Goal: Task Accomplishment & Management: Complete application form

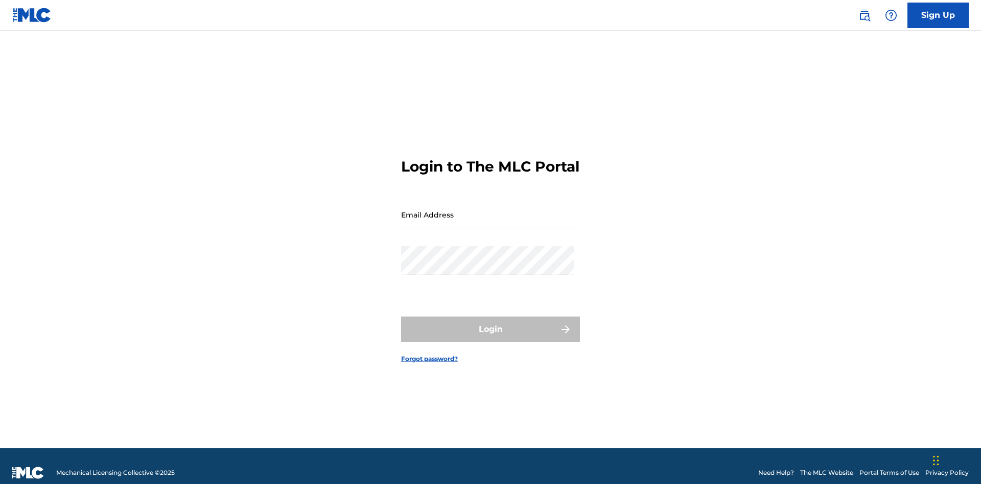
scroll to position [13, 0]
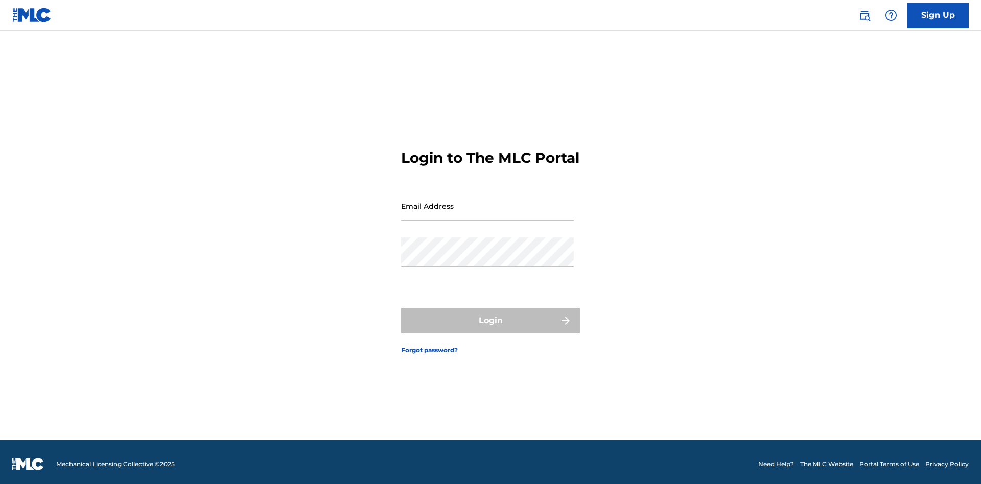
click at [487, 210] on input "Email Address" at bounding box center [487, 206] width 173 height 29
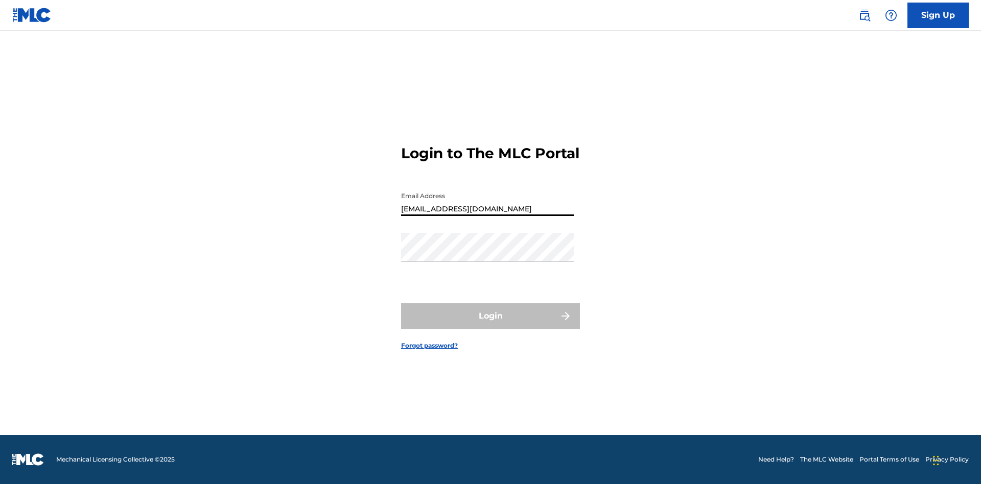
type input "[EMAIL_ADDRESS][DOMAIN_NAME]"
click at [490, 325] on button "Login" at bounding box center [490, 316] width 179 height 26
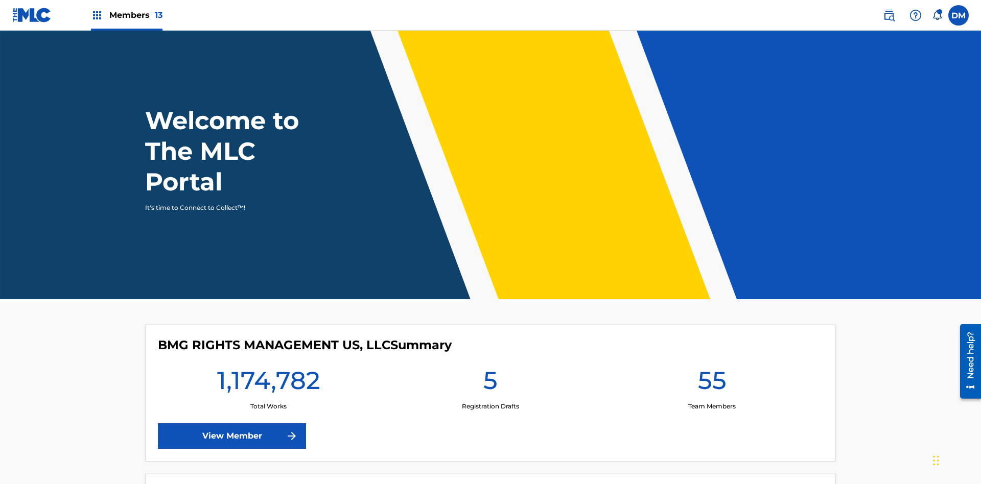
click at [126, 15] on span "Members 13" at bounding box center [135, 15] width 53 height 12
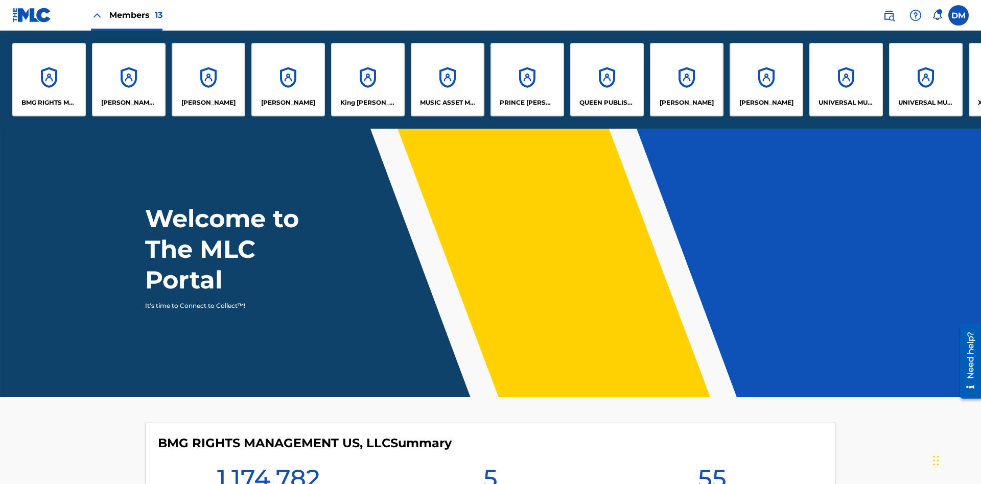
click at [845, 103] on p "UNIVERSAL MUSIC PUB GROUP" at bounding box center [846, 102] width 56 height 9
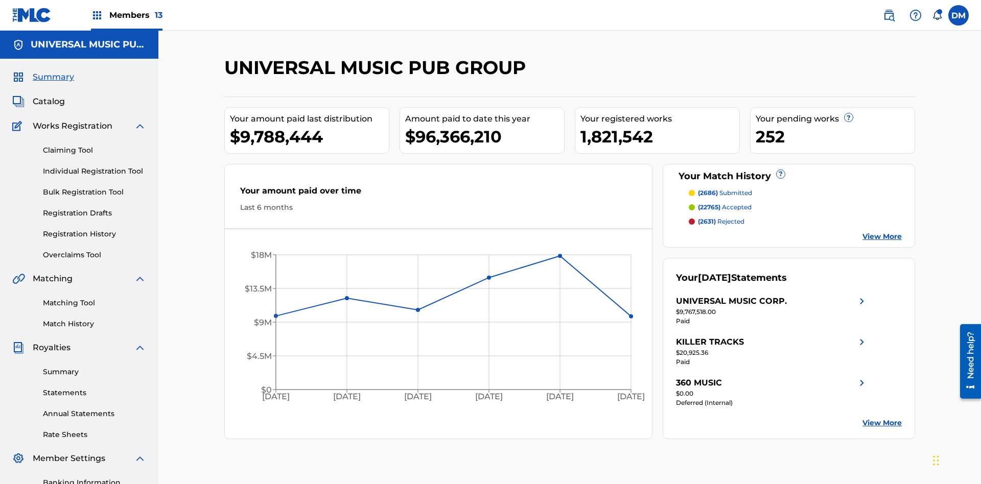
click at [94, 166] on link "Individual Registration Tool" at bounding box center [94, 171] width 103 height 11
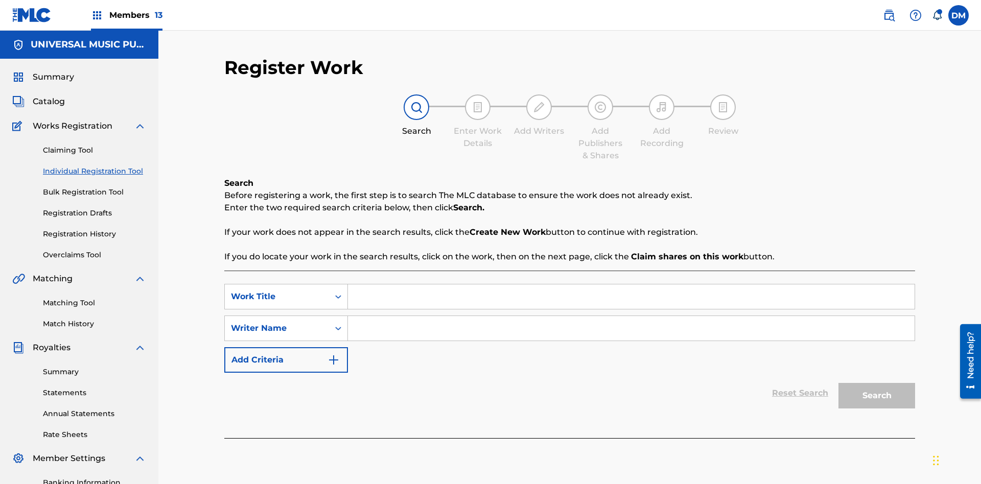
click at [631, 285] on input "Search Form" at bounding box center [631, 297] width 566 height 25
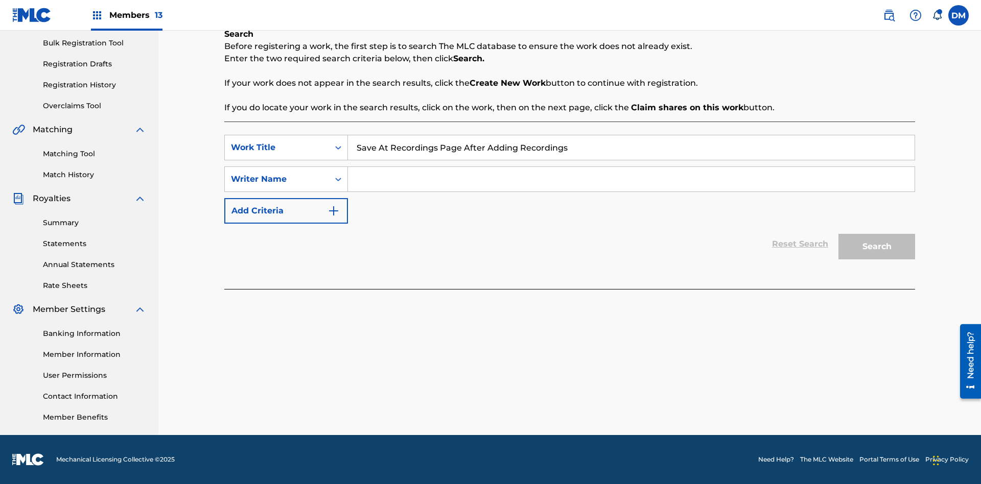
type input "Save At Recordings Page After Adding Recordings"
click at [631, 179] on input "Search Form" at bounding box center [631, 179] width 566 height 25
type input "QWERTYUIOP"
click at [877, 247] on button "Search" at bounding box center [876, 247] width 77 height 26
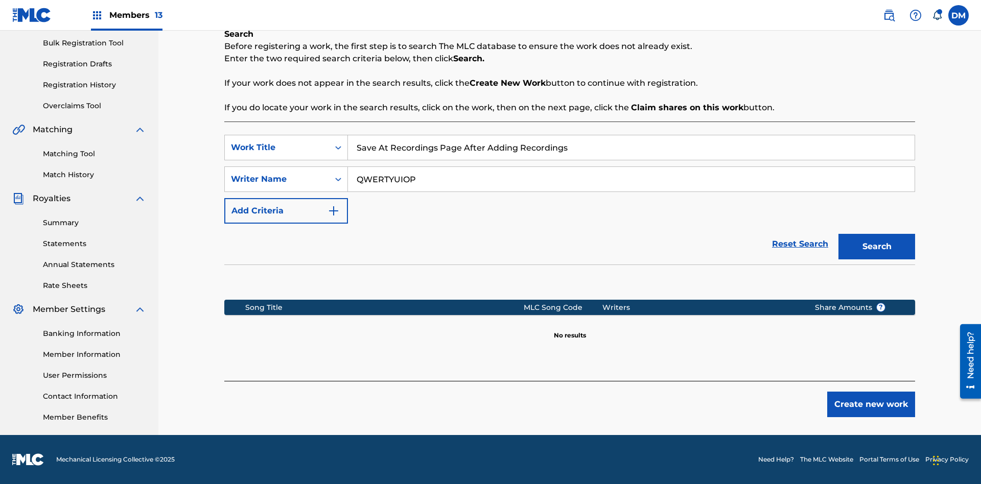
click at [871, 405] on button "Create new work" at bounding box center [871, 405] width 88 height 26
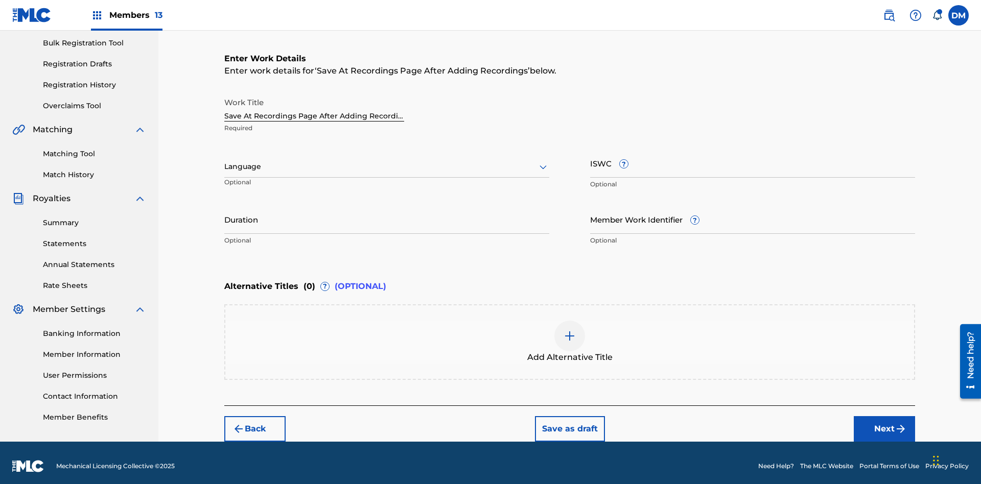
click at [387, 212] on input "Duration" at bounding box center [386, 219] width 325 height 29
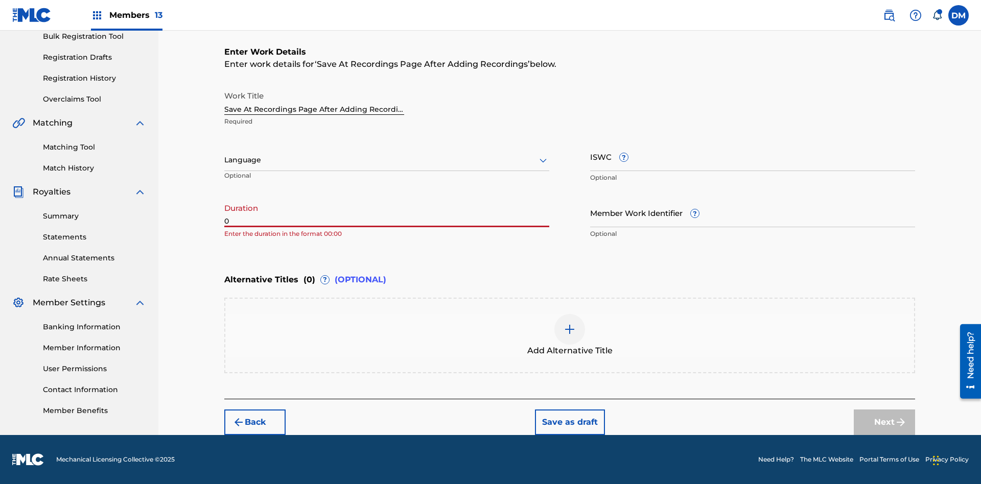
click at [387, 212] on input "0" at bounding box center [386, 212] width 325 height 29
type input "00:00"
click at [543, 160] on icon at bounding box center [543, 160] width 12 height 12
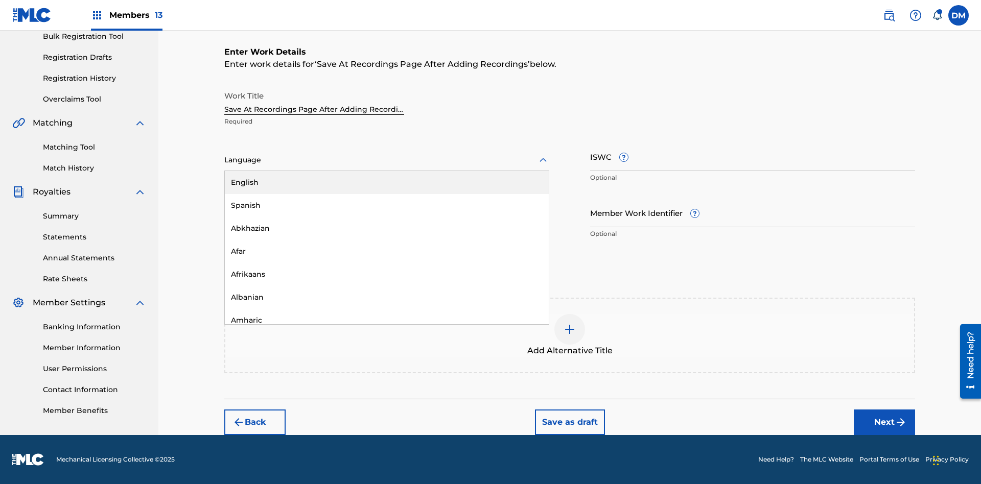
click at [387, 251] on div "Afar" at bounding box center [387, 251] width 324 height 23
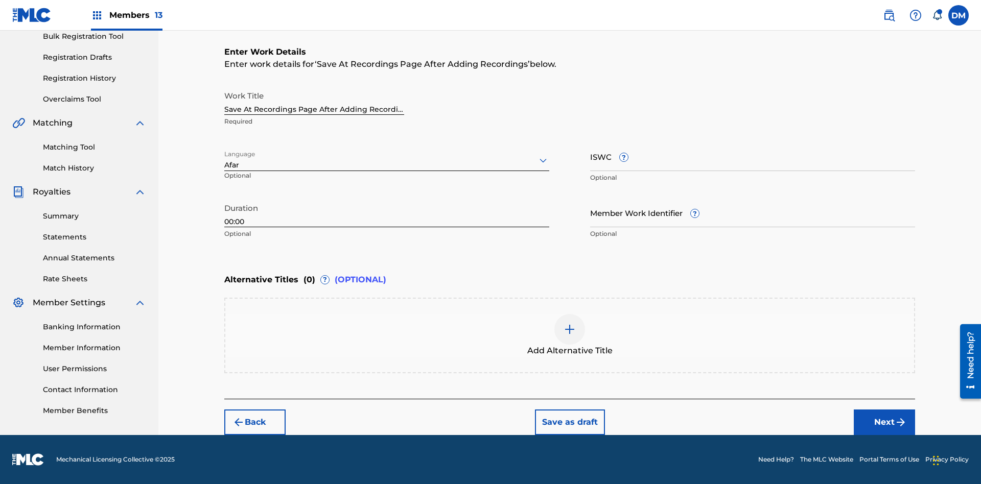
click at [752, 212] on input "Member Work Identifier ?" at bounding box center [752, 212] width 325 height 29
type input "[PHONE_NUMBER]"
click at [752, 156] on input "ISWC ?" at bounding box center [752, 156] width 325 height 29
type input "T-123.456.789-4"
click at [570, 335] on img at bounding box center [569, 329] width 12 height 12
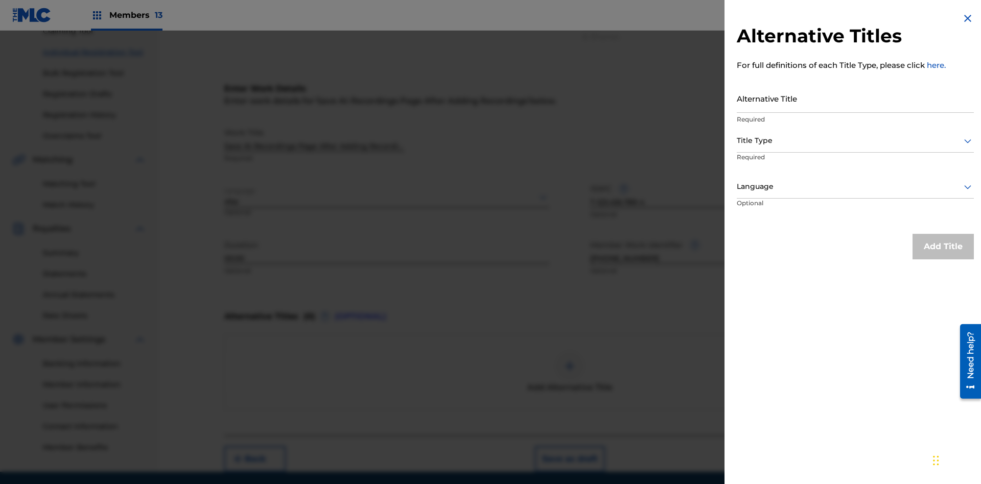
click at [855, 98] on input "Alternative Title" at bounding box center [855, 98] width 237 height 29
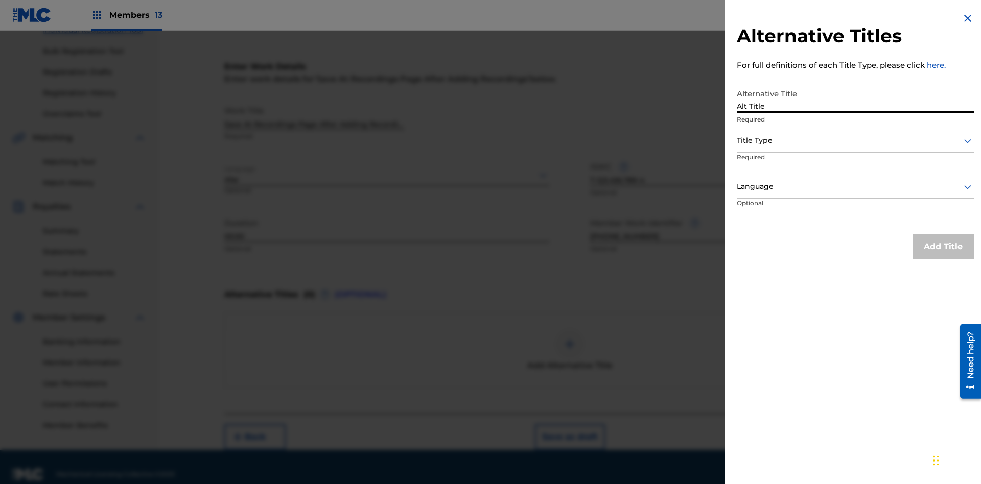
type input "Alt Title"
click at [855, 140] on div at bounding box center [855, 140] width 237 height 13
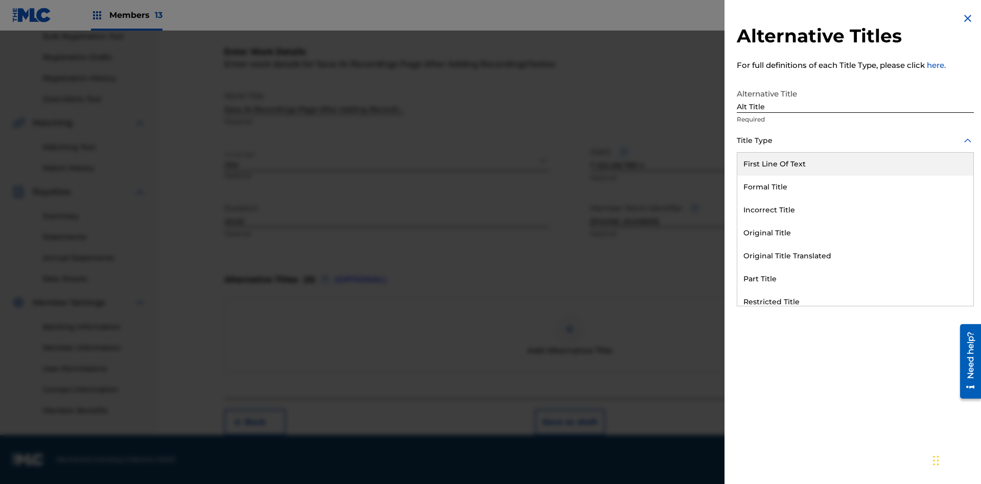
click at [855, 233] on div "Original Title" at bounding box center [855, 233] width 236 height 23
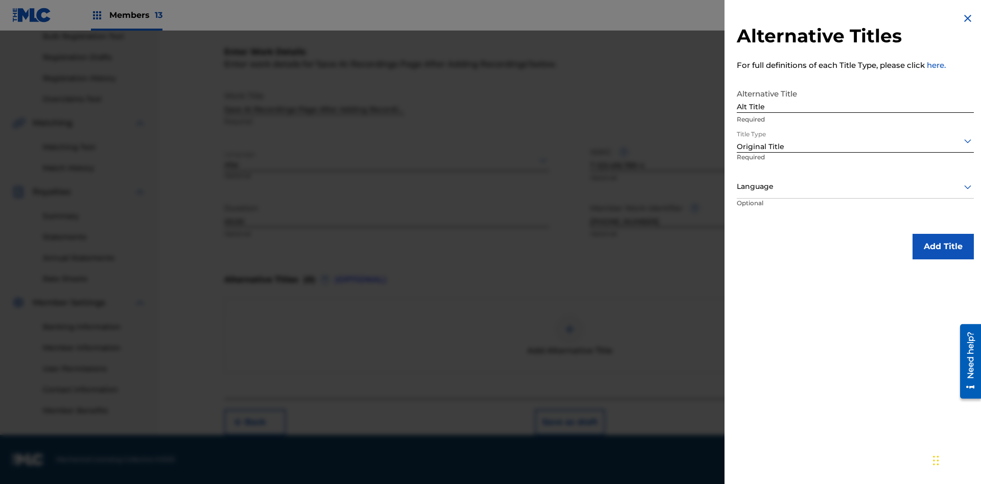
click at [855, 186] on div at bounding box center [855, 186] width 237 height 13
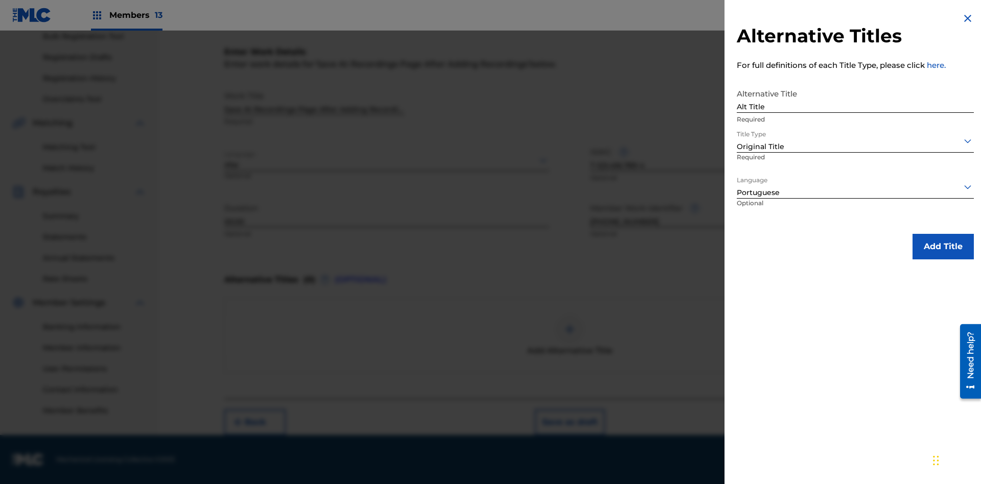
click at [943, 246] on button "Add Title" at bounding box center [942, 247] width 61 height 26
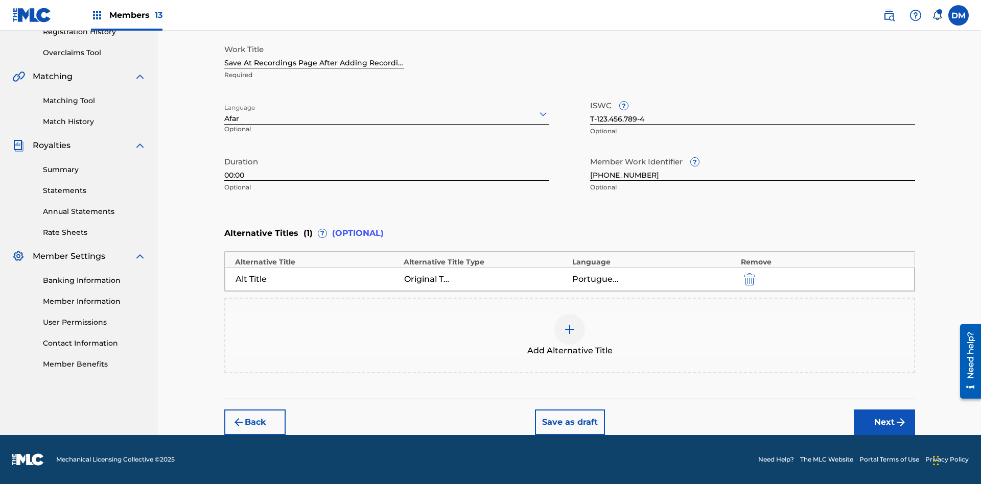
click at [884, 422] on button "Next" at bounding box center [884, 423] width 61 height 26
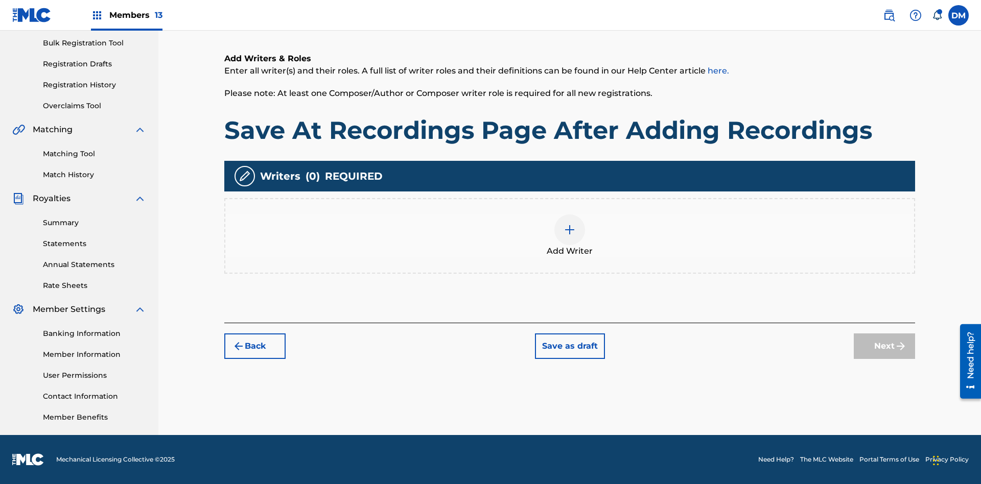
click at [570, 235] on img at bounding box center [569, 230] width 12 height 12
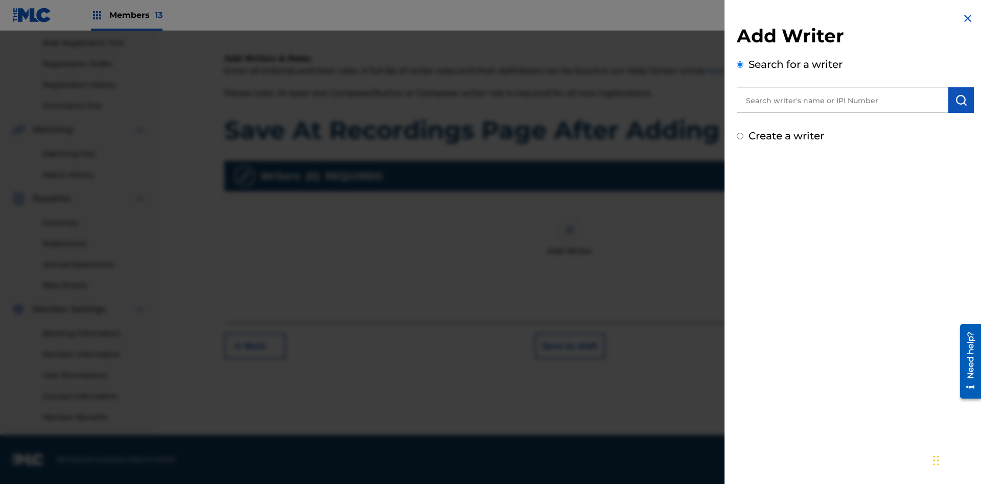
click at [842, 100] on input "text" at bounding box center [842, 100] width 211 height 26
type input "[PERSON_NAME]"
click at [961, 100] on img "submit" at bounding box center [961, 100] width 12 height 12
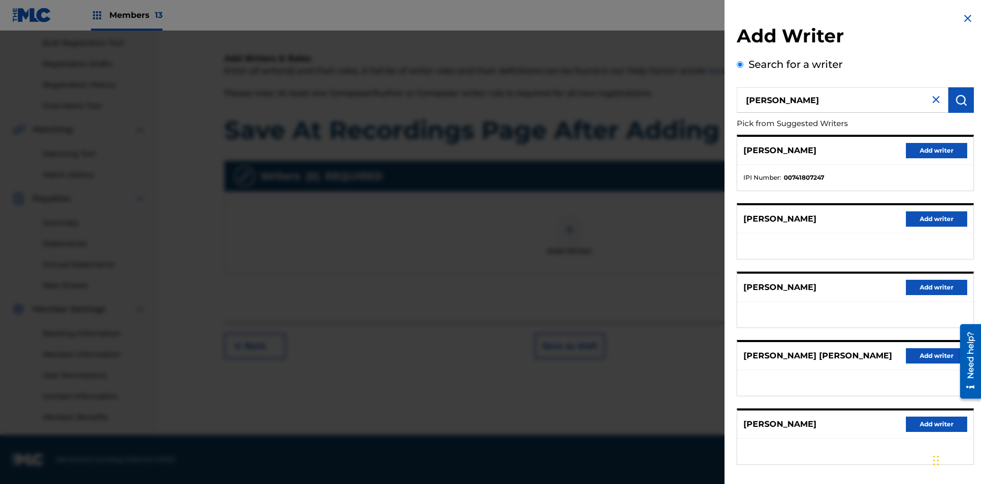
click at [936, 150] on button "Add writer" at bounding box center [936, 150] width 61 height 15
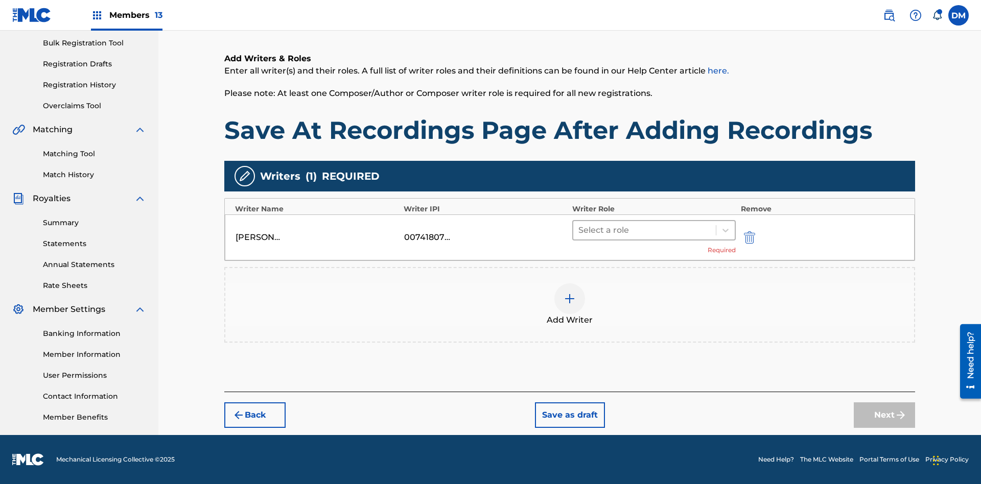
click at [579, 230] on input "text" at bounding box center [579, 230] width 2 height 12
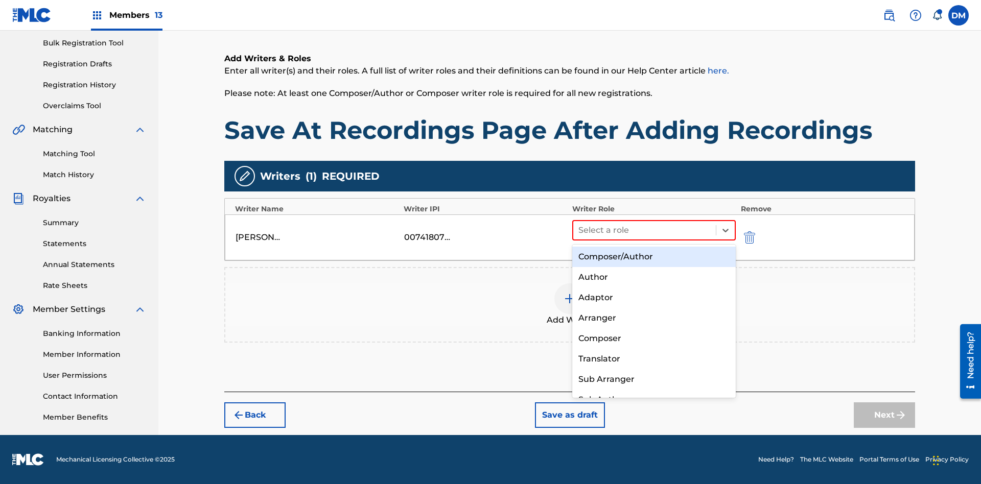
click at [653, 338] on div "Composer" at bounding box center [653, 338] width 163 height 20
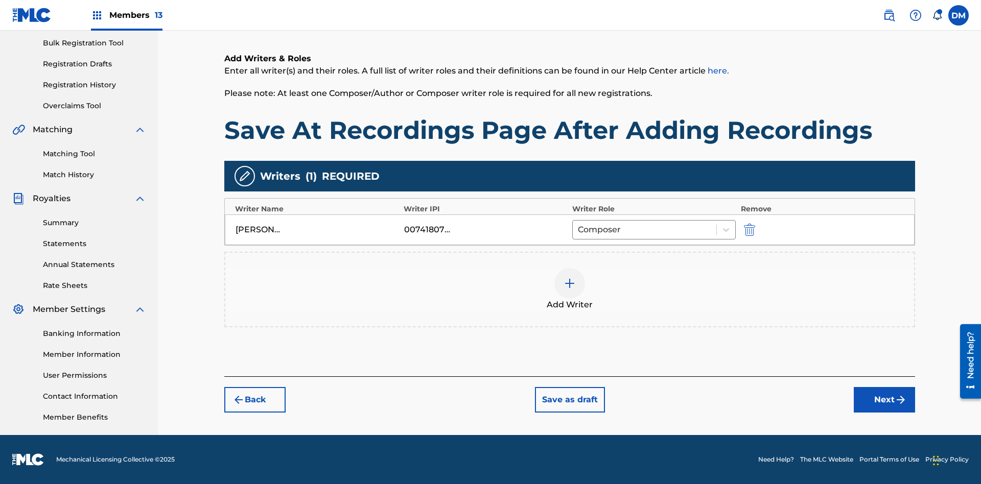
click at [884, 400] on button "Next" at bounding box center [884, 400] width 61 height 26
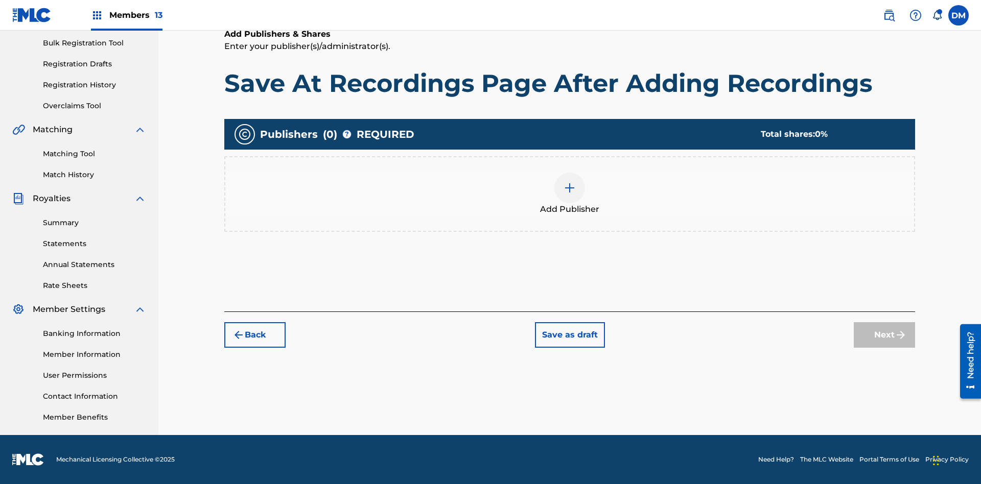
click at [570, 187] on img at bounding box center [569, 188] width 12 height 12
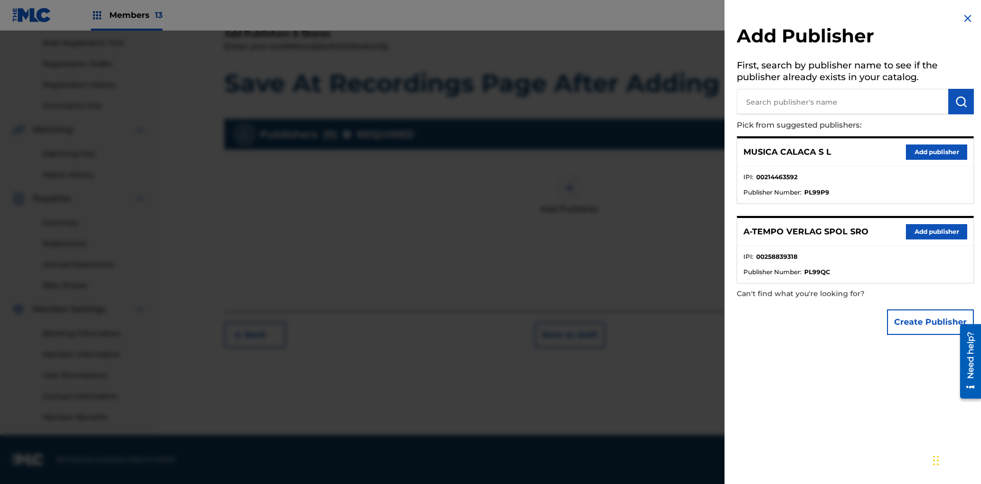
click at [842, 102] on input "text" at bounding box center [842, 102] width 211 height 26
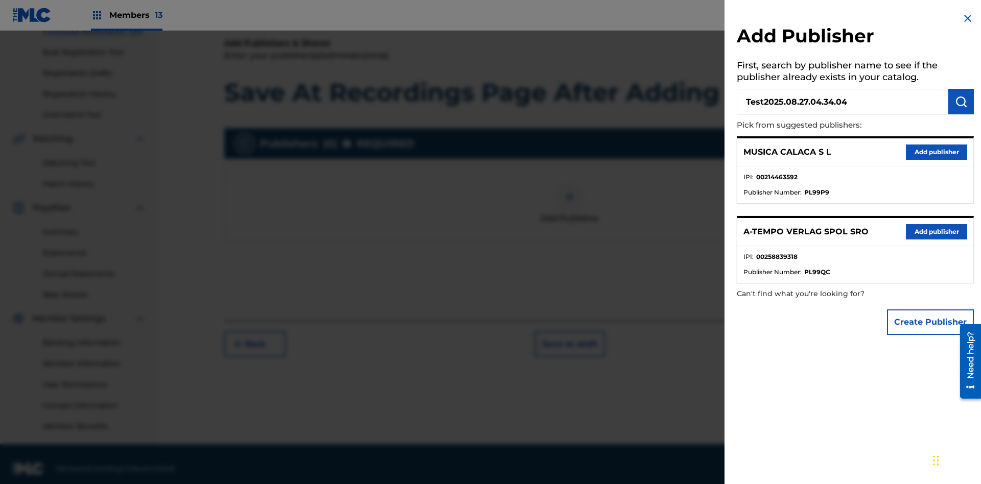
type input "Test2025.08.27.04.34.04"
click at [961, 102] on img "submit" at bounding box center [961, 102] width 12 height 12
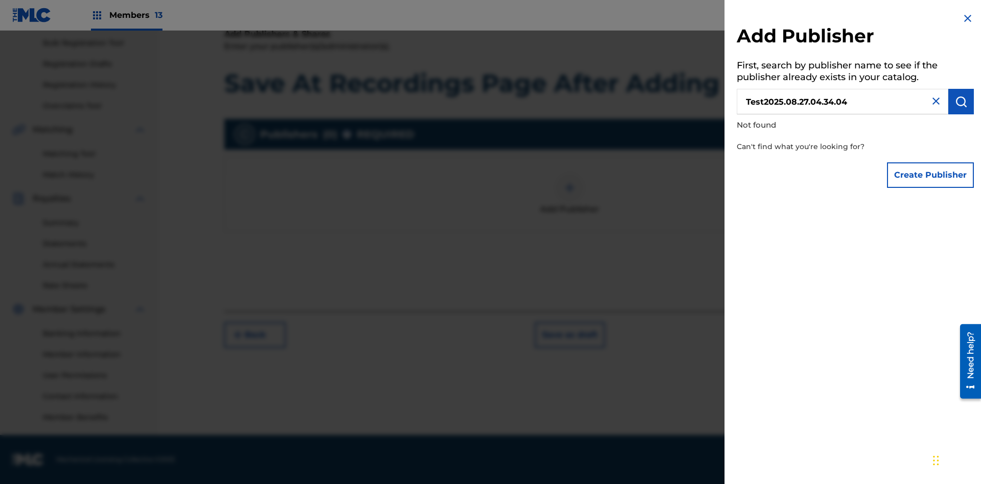
click at [931, 175] on button "Create Publisher" at bounding box center [930, 175] width 87 height 26
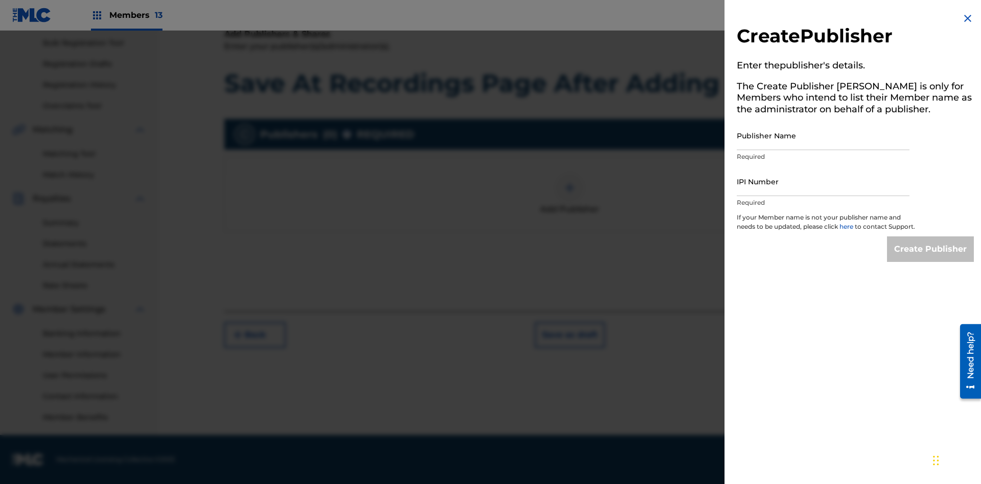
click at [823, 135] on input "Publisher Name" at bounding box center [823, 135] width 173 height 29
type input "Test2025.08.27.04.34.07"
click at [823, 181] on input "IPI Number" at bounding box center [823, 181] width 173 height 29
type input "00595839777"
click at [931, 258] on input "Create Publisher" at bounding box center [930, 249] width 87 height 26
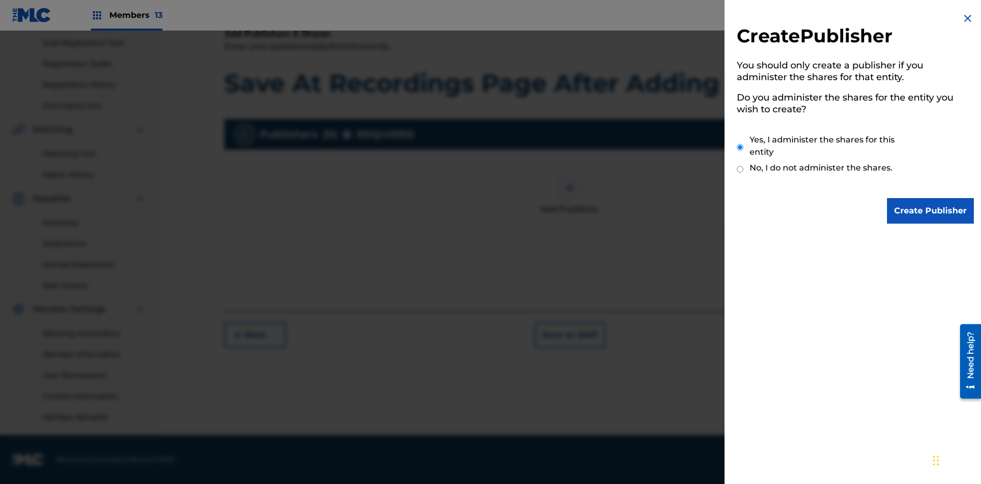
click at [740, 147] on input "Yes, I administer the shares for this entity" at bounding box center [740, 147] width 7 height 22
click at [931, 211] on input "Create Publisher" at bounding box center [930, 211] width 87 height 26
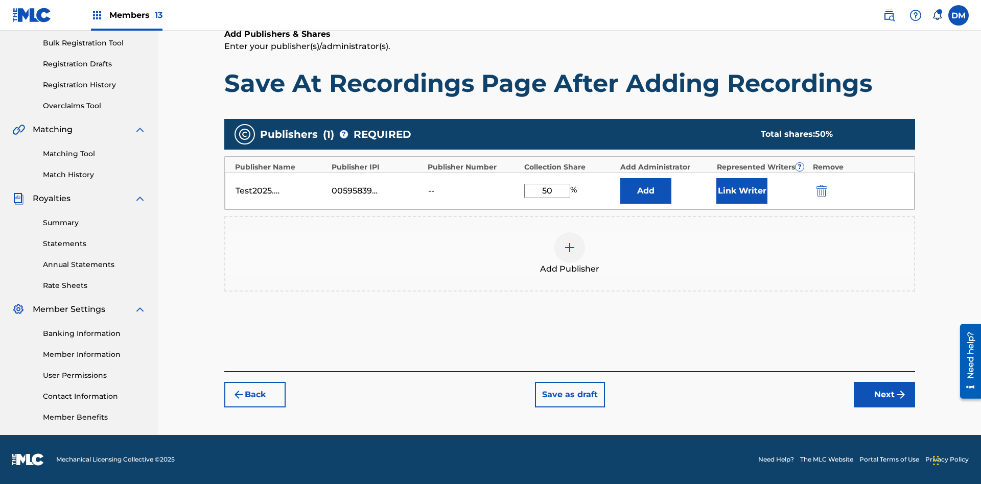
type input "50"
click at [742, 191] on button "Link Writer" at bounding box center [741, 191] width 51 height 26
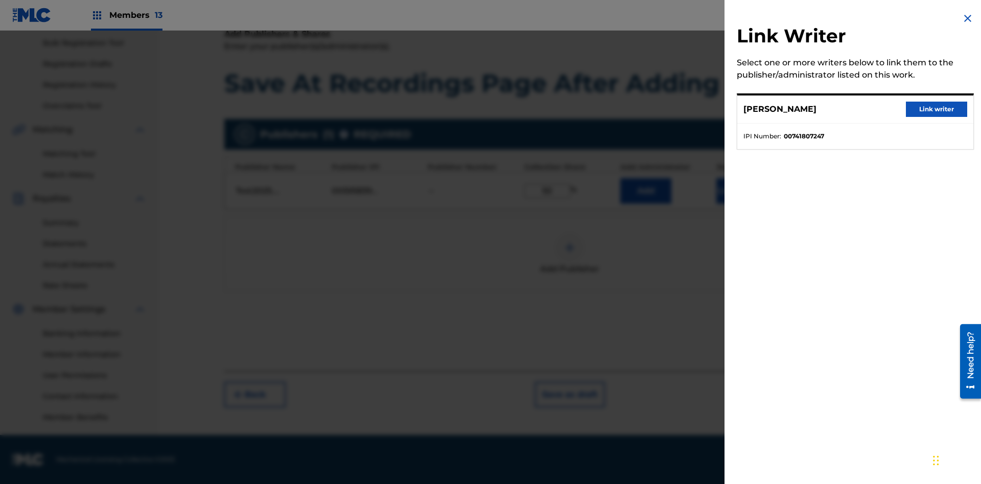
click at [936, 109] on button "Link writer" at bounding box center [936, 109] width 61 height 15
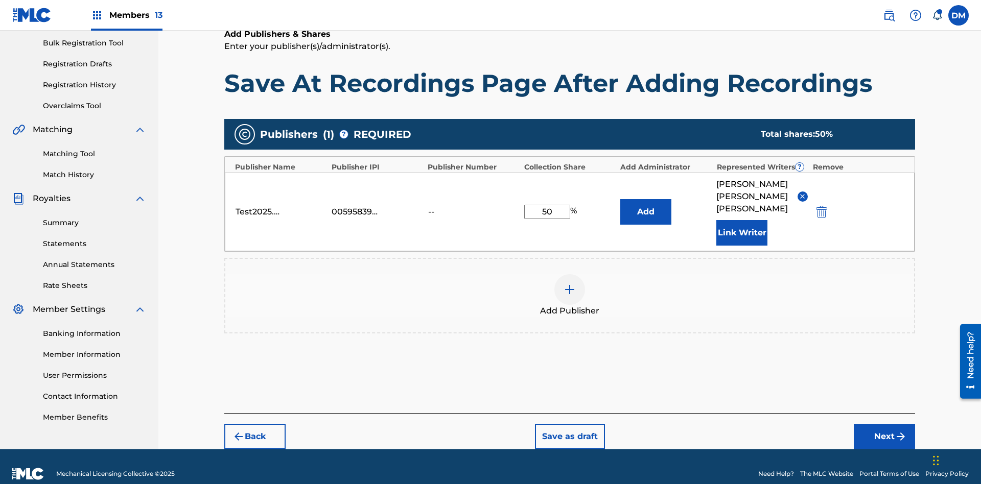
click at [742, 220] on button "Link Writer" at bounding box center [741, 233] width 51 height 26
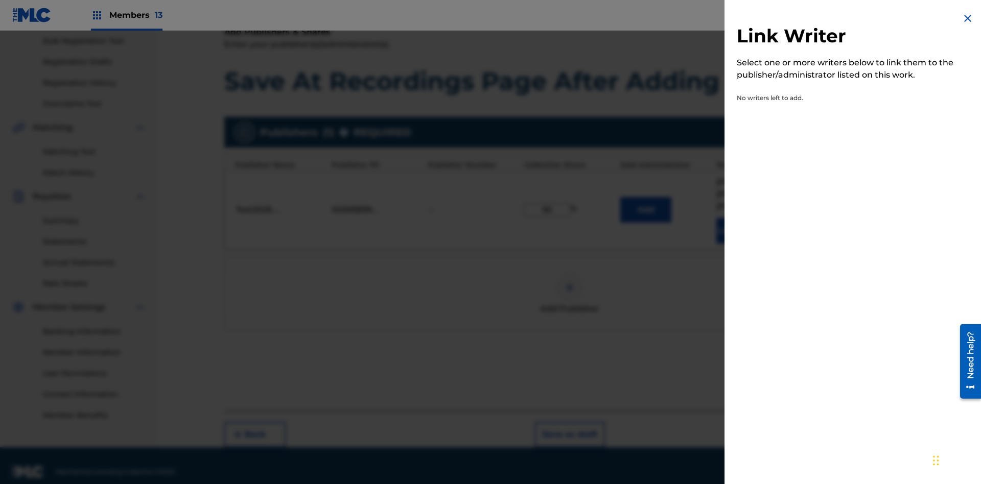
click at [967, 18] on img at bounding box center [967, 18] width 12 height 12
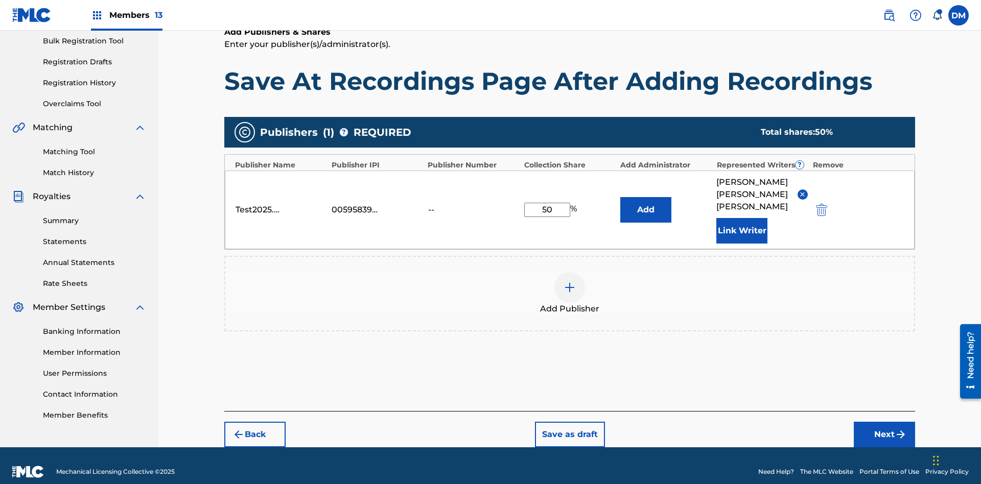
click at [646, 203] on button "Add" at bounding box center [645, 210] width 51 height 26
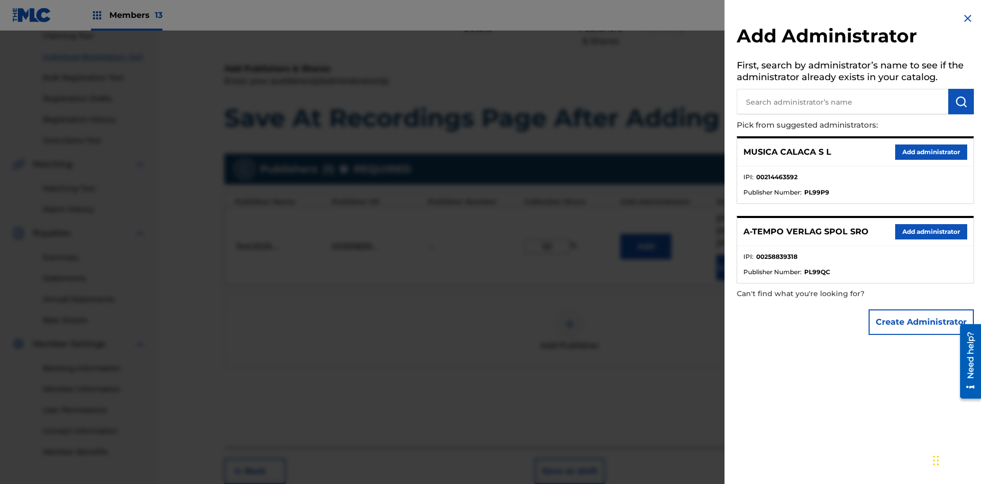
click at [842, 102] on input "text" at bounding box center [842, 102] width 211 height 26
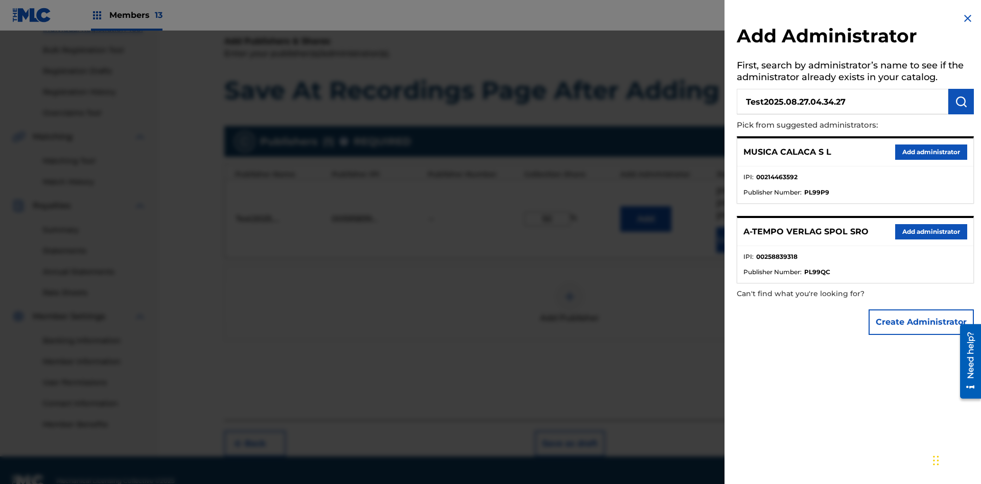
type input "Test2025.08.27.04.34.27"
click at [961, 102] on img "submit" at bounding box center [961, 102] width 12 height 12
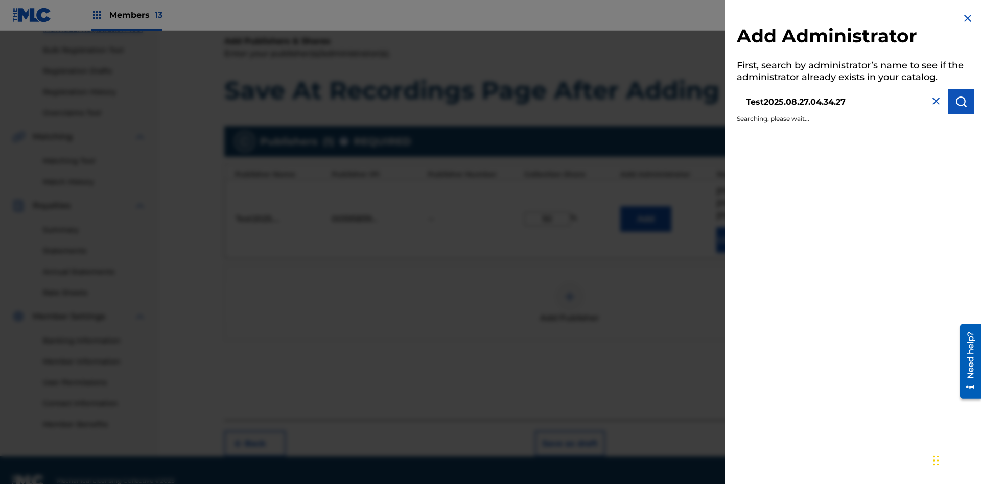
scroll to position [151, 0]
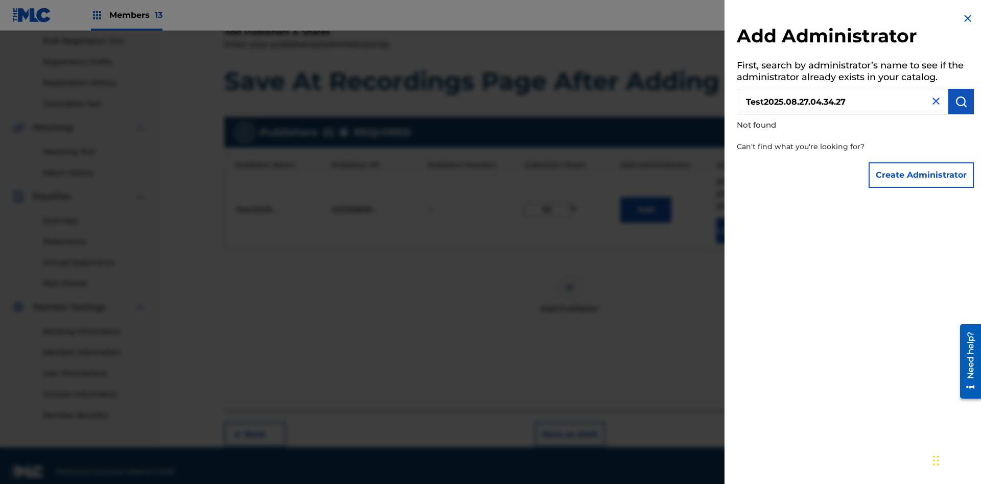
click at [921, 175] on button "Create Administrator" at bounding box center [920, 175] width 105 height 26
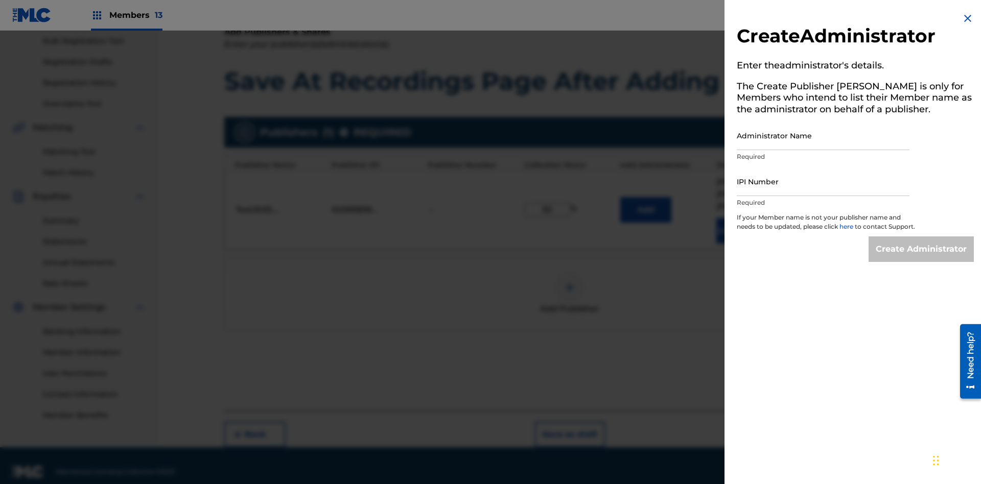
click at [823, 135] on input "Administrator Name" at bounding box center [823, 135] width 173 height 29
type input "Test2025.08.27.04.34.31"
click at [823, 181] on input "IPI Number" at bounding box center [823, 181] width 173 height 29
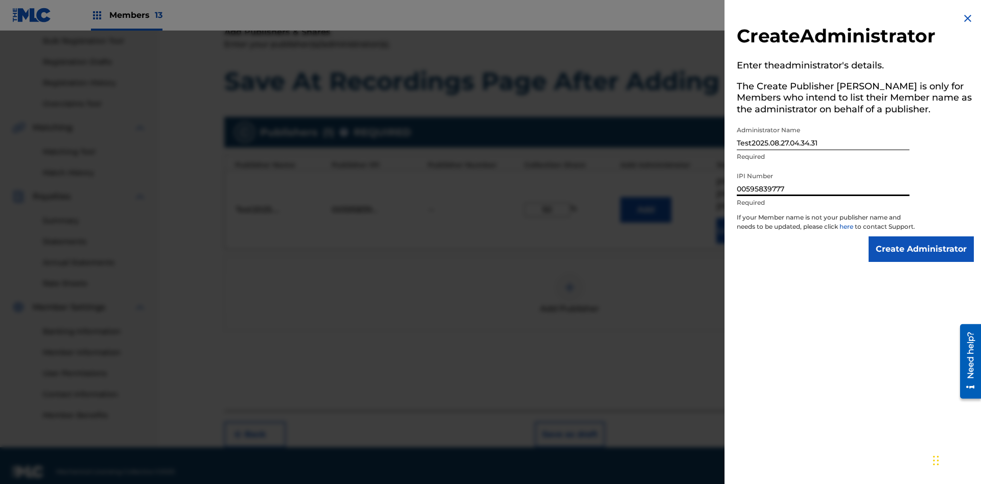
type input "00595839777"
click at [921, 258] on input "Create Administrator" at bounding box center [920, 249] width 105 height 26
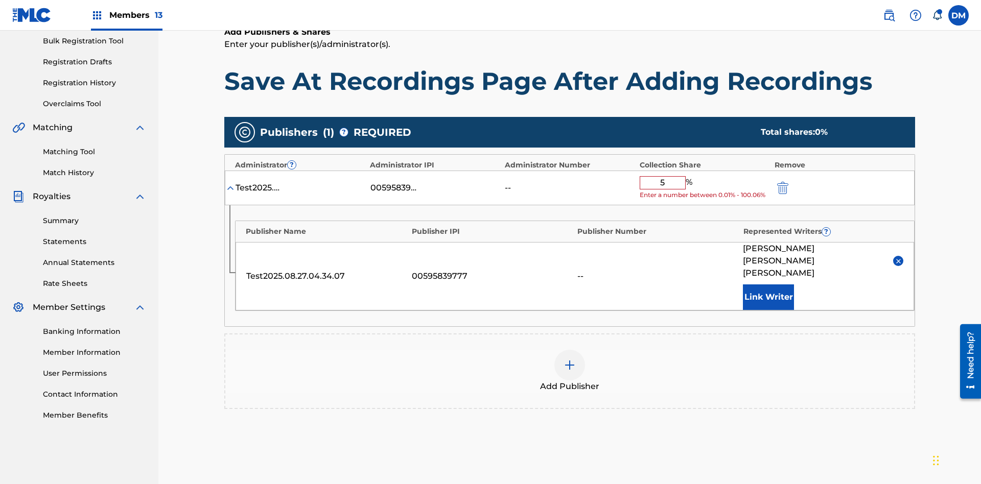
type input "50"
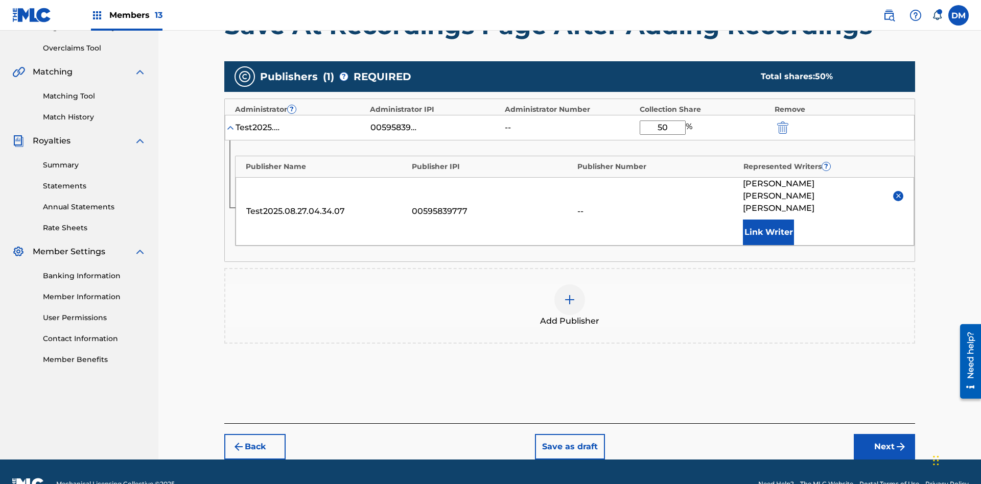
click at [884, 434] on button "Next" at bounding box center [884, 447] width 61 height 26
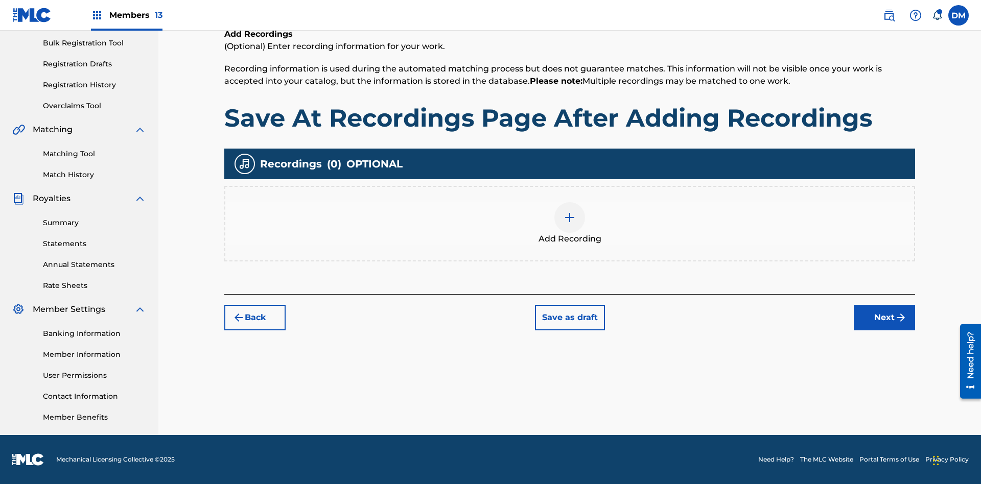
click at [570, 223] on img at bounding box center [569, 217] width 12 height 12
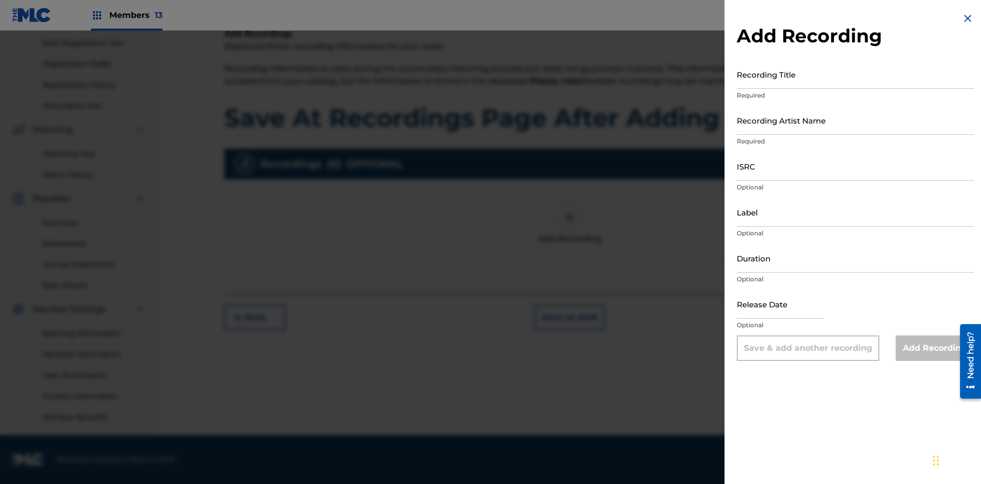
click at [855, 74] on input "Recording Title" at bounding box center [855, 74] width 237 height 29
type input "Best Song Ever"
click at [855, 120] on input "Recording Artist Name" at bounding box center [855, 120] width 237 height 29
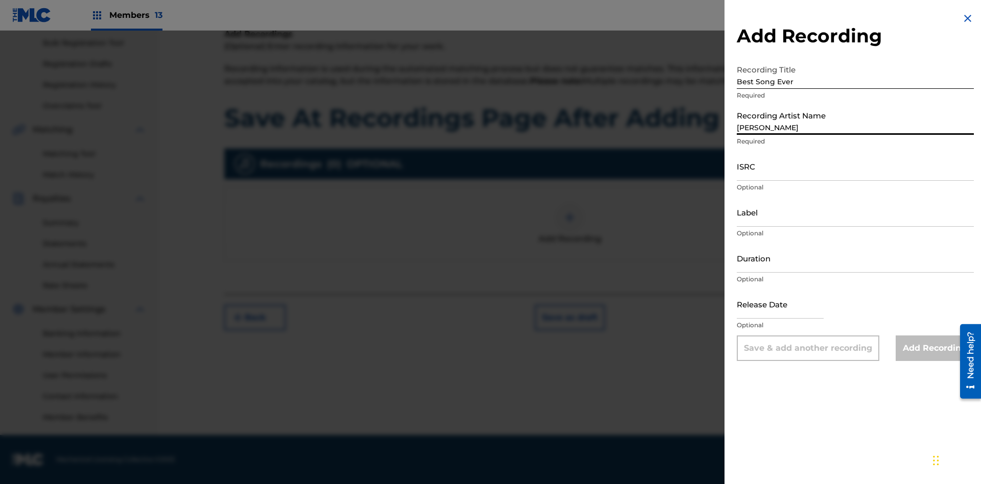
type input "[PERSON_NAME]"
click at [855, 166] on input "ISRC" at bounding box center [855, 166] width 237 height 29
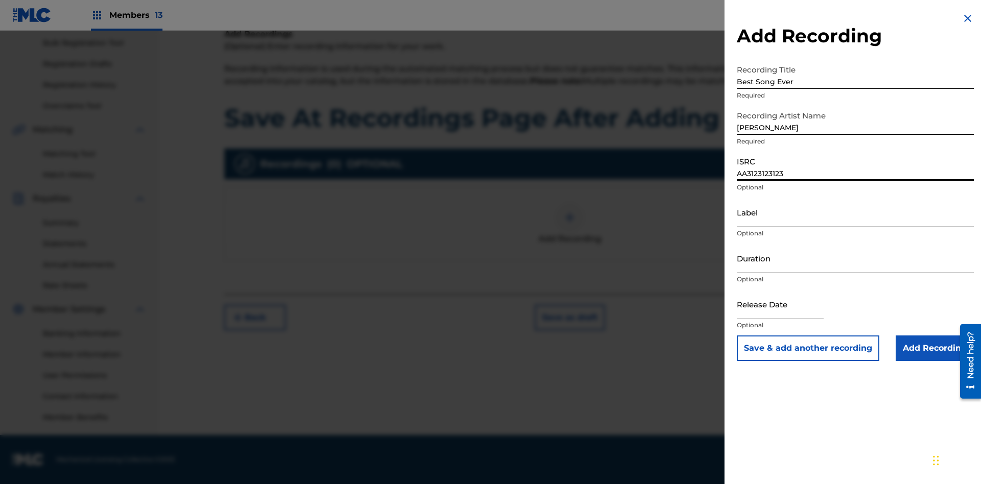
type input "AA3123123123"
click at [855, 212] on input "Label" at bounding box center [855, 212] width 237 height 29
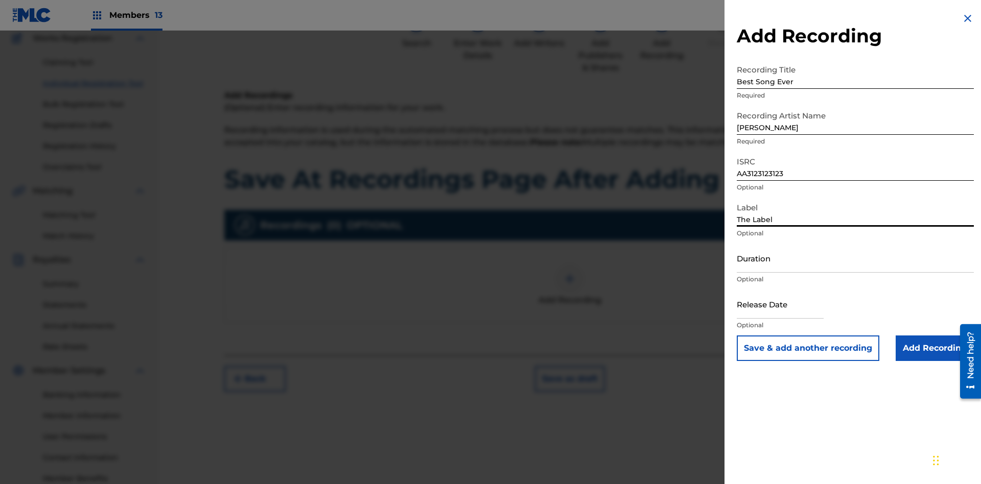
type input "The Label"
click at [855, 258] on input "Duration" at bounding box center [855, 258] width 237 height 29
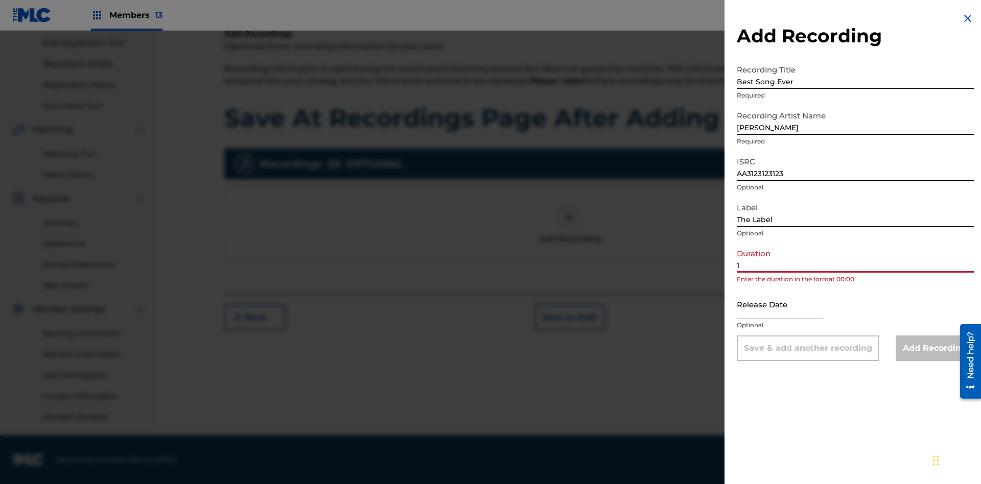
click at [855, 258] on input "1" at bounding box center [855, 258] width 237 height 29
type input "12:25"
click at [788, 305] on input "text" at bounding box center [780, 304] width 87 height 29
select select "7"
select select "2025"
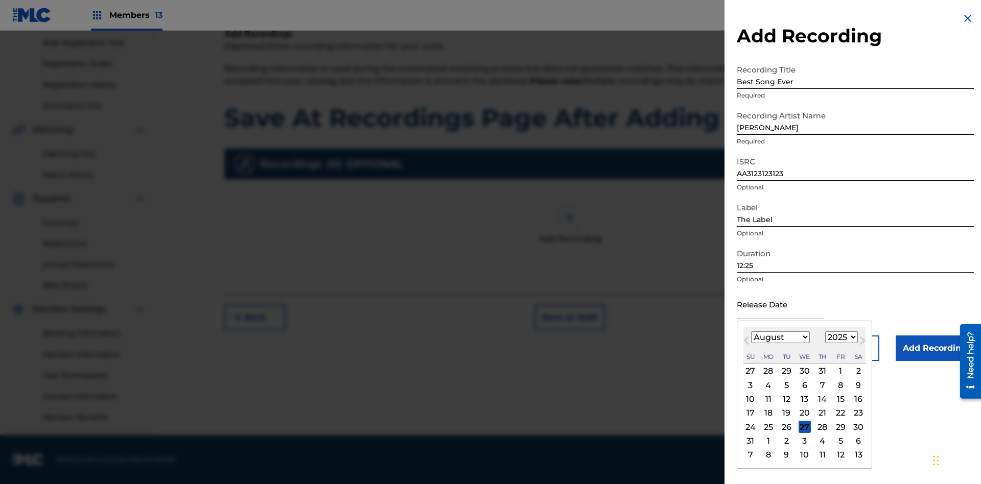
select select "3"
click at [840, 338] on select "1900 1901 1902 1903 1904 1905 1906 1907 1908 1909 1910 1911 1912 1913 1914 1915…" at bounding box center [841, 338] width 33 height 12
select select "2021"
click at [840, 338] on select "1900 1901 1902 1903 1904 1905 1906 1907 1908 1909 1910 1911 1912 1913 1914 1915…" at bounding box center [841, 338] width 33 height 12
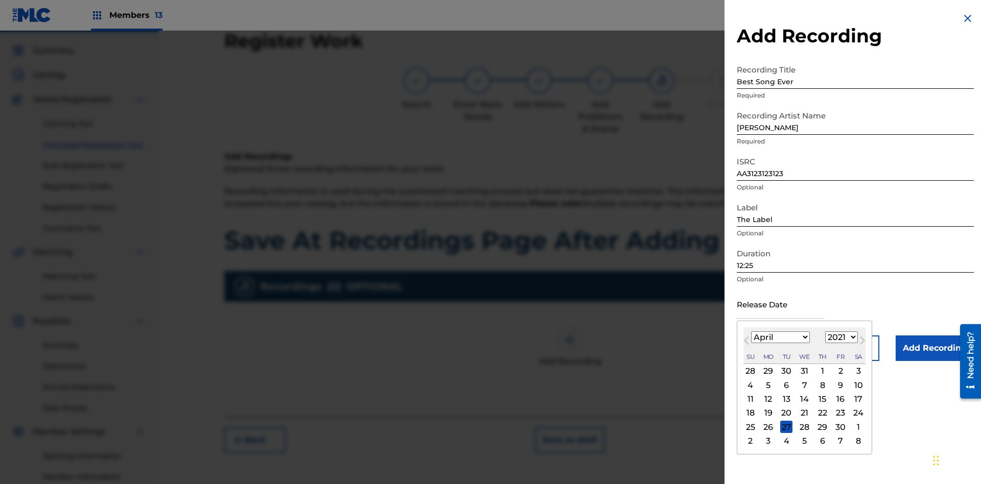
click at [821, 371] on div "1" at bounding box center [822, 371] width 12 height 12
click at [934, 348] on input "Add Recording" at bounding box center [934, 349] width 78 height 26
click at [569, 428] on button "Save as draft" at bounding box center [570, 441] width 70 height 26
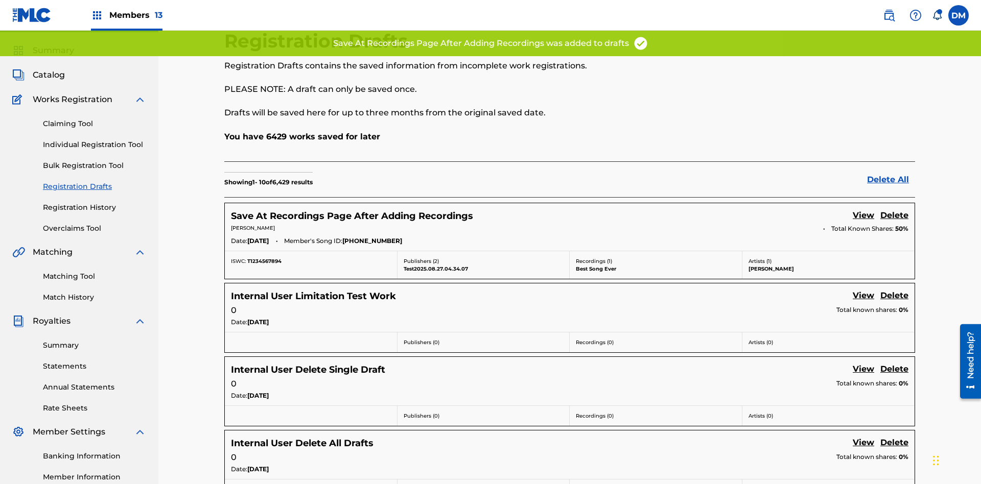
click at [863, 209] on link "View" at bounding box center [863, 216] width 21 height 14
